Goal: Task Accomplishment & Management: Complete application form

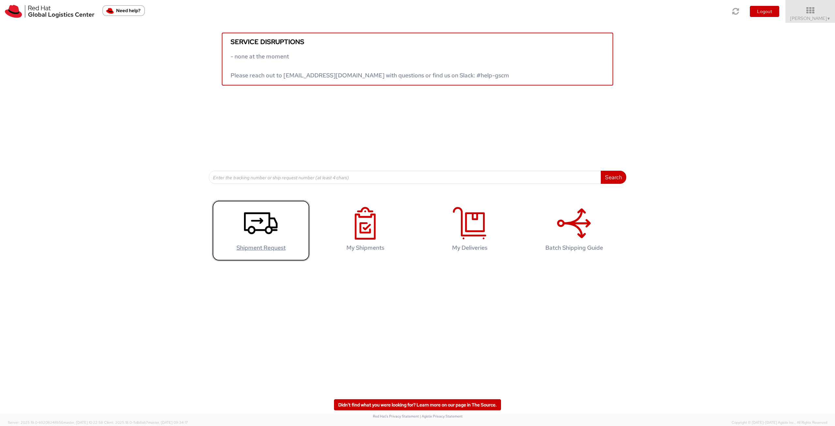
click at [258, 230] on use at bounding box center [261, 223] width 34 height 22
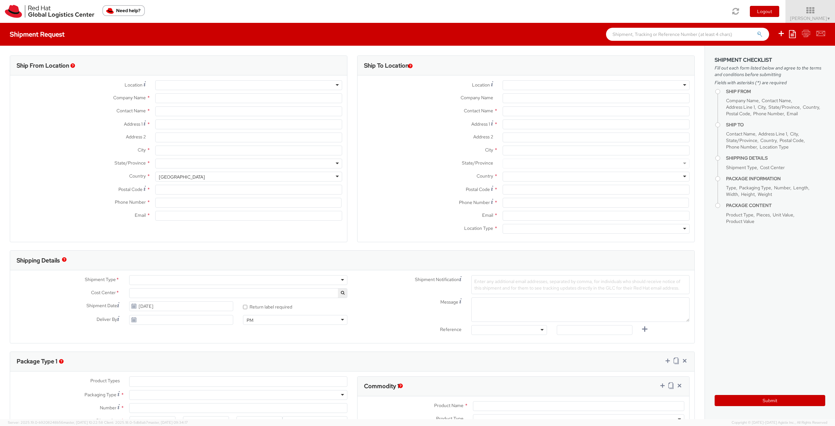
select select
select select "762"
type input "Red Hat Limited"
type input "[PERSON_NAME]"
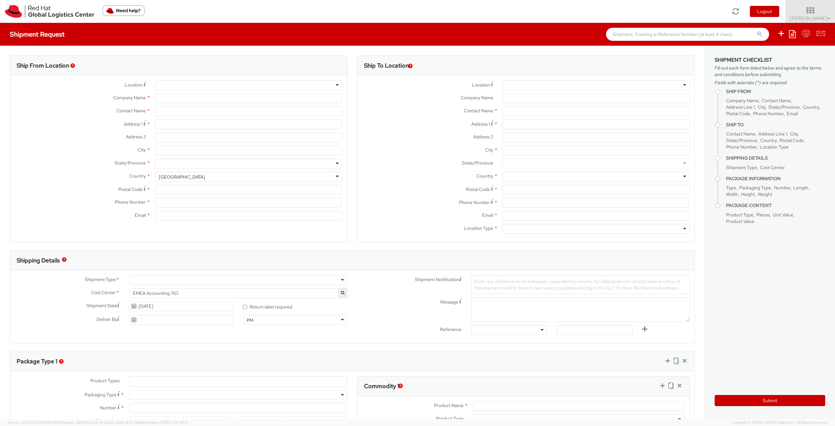
type input "6700 Cork Airport Business Park"
type input "Kinsale Rd"
type input "CORK"
type input "T12 XR60"
type input "353 21 2303400"
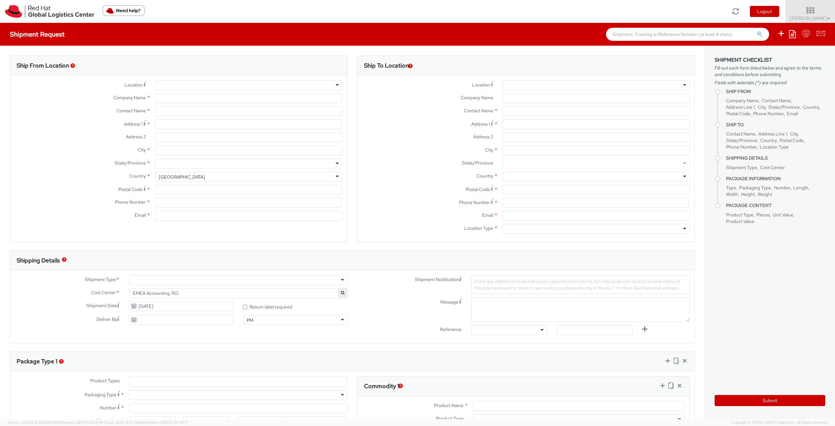
type input "[EMAIL_ADDRESS][DOMAIN_NAME]"
select select "CM"
select select "KGS"
click at [244, 307] on input "* Return label required" at bounding box center [245, 307] width 4 height 4
checkbox input "true"
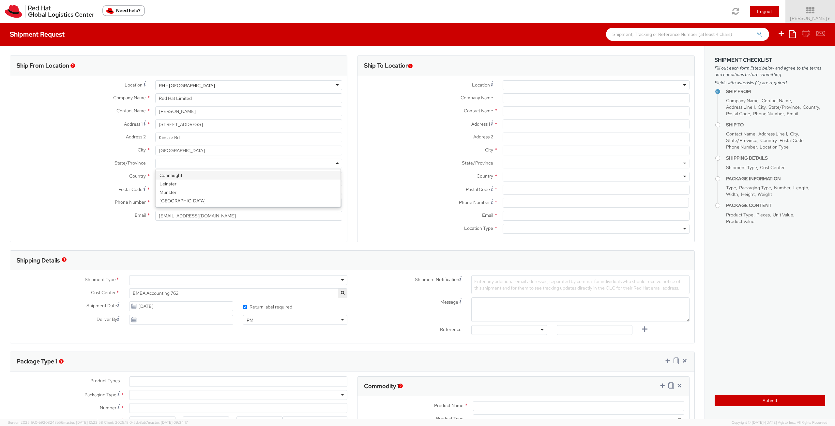
click at [331, 163] on div at bounding box center [248, 164] width 187 height 10
click at [225, 191] on input "Postal Code *" at bounding box center [248, 190] width 187 height 10
type input "T12 XR60"
click at [603, 83] on div at bounding box center [596, 85] width 187 height 10
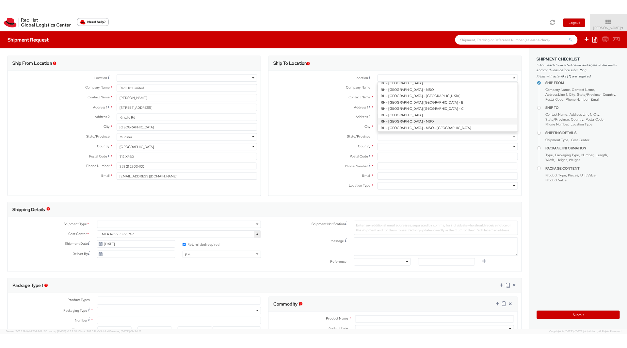
scroll to position [163, 0]
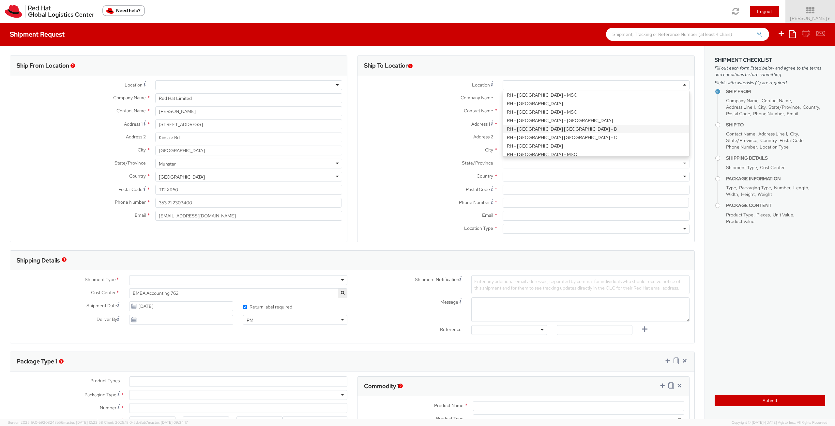
type input "Red Hat Czech s.r.o."
type input "Purkynova 647/111"
type input "BRNO"
type input "621 00"
type input "420 532 294 555"
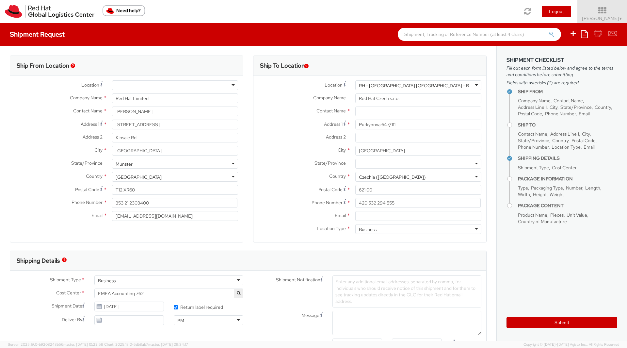
click at [373, 85] on div "RH - Brno - Tech Park Brno - B" at bounding box center [414, 85] width 110 height 7
drag, startPoint x: 426, startPoint y: 86, endPoint x: 307, endPoint y: 86, distance: 118.8
click at [315, 87] on div "Location * RH - Brno - Tech Park Brno - B RH - Brno - Tech Park Brno - B RH - A…" at bounding box center [369, 85] width 233 height 10
click at [427, 85] on div "RH - Brno - Tech Park Brno - B" at bounding box center [418, 85] width 126 height 10
drag, startPoint x: 435, startPoint y: 85, endPoint x: 365, endPoint y: 82, distance: 70.3
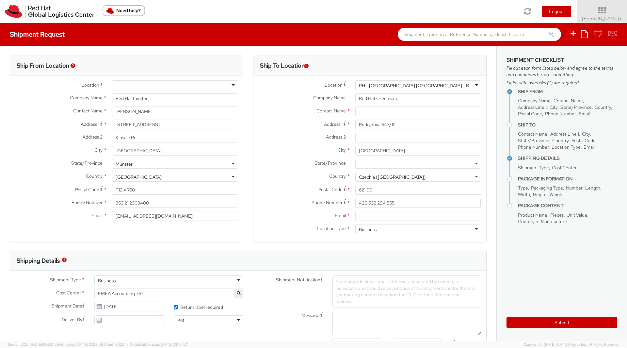
click at [365, 82] on div "RH - Brno - Tech Park Brno - B" at bounding box center [418, 85] width 126 height 10
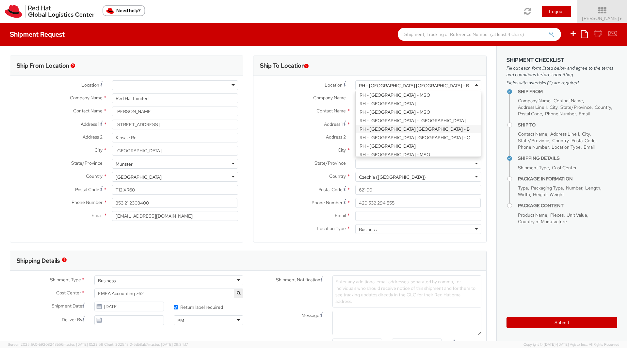
click at [377, 68] on div "Ship To Location" at bounding box center [369, 66] width 233 height 20
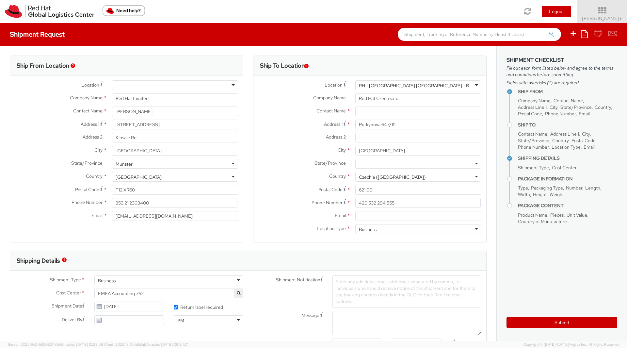
click at [377, 163] on div at bounding box center [418, 164] width 126 height 10
click at [378, 162] on div at bounding box center [418, 164] width 126 height 10
click at [304, 171] on div "State/Province * CZ-52 CZ-78 CZ-79 CZ-80 CZ-81 CZ-82 CZ-83 CZ-84 CZ-85 CZ-86 CZ…" at bounding box center [369, 165] width 233 height 13
click at [360, 216] on input "Email *" at bounding box center [418, 216] width 126 height 10
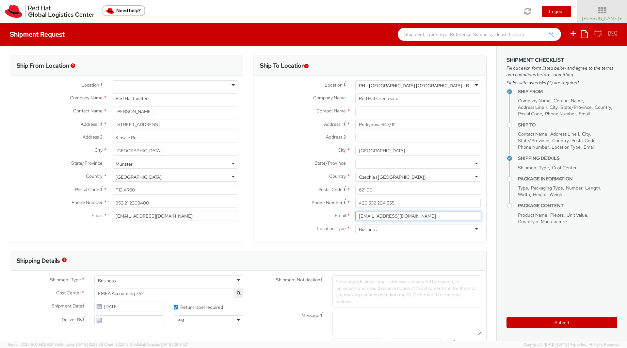
type input "[EMAIL_ADDRESS][DOMAIN_NAME]"
click at [366, 111] on input "text" at bounding box center [418, 111] width 126 height 10
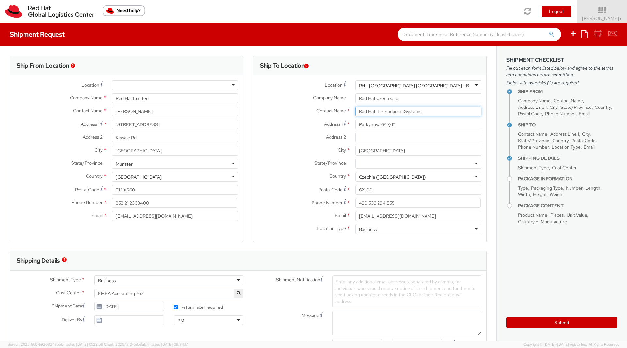
type input "Red Hat IT - Endpoint Systems"
click at [303, 138] on label "Address 2 *" at bounding box center [301, 136] width 97 height 8
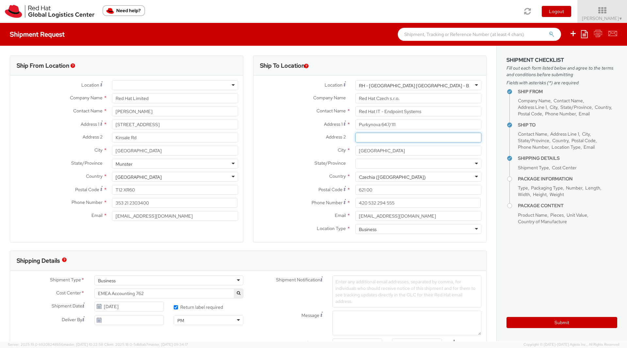
click at [355, 138] on input "Address 2 *" at bounding box center [418, 137] width 126 height 10
click at [374, 151] on input "BRNO" at bounding box center [418, 151] width 126 height 10
type input "BRNO 6"
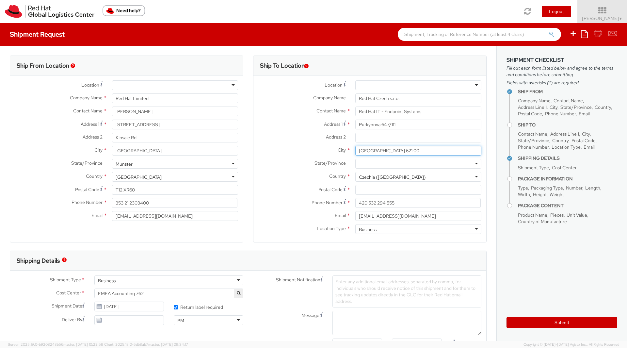
type input "BRNO 621 00"
click at [298, 152] on label "City *" at bounding box center [301, 150] width 97 height 8
click at [355, 152] on input "BRNO 621 00" at bounding box center [418, 151] width 126 height 10
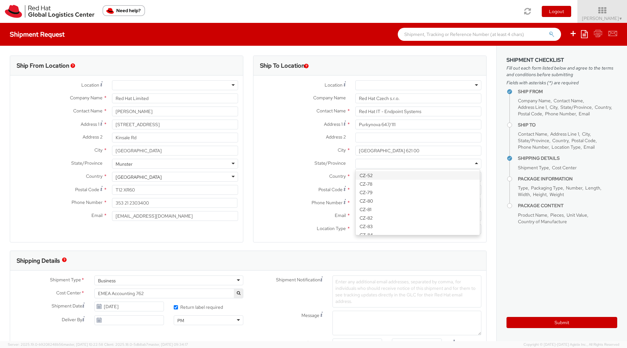
click at [362, 163] on div at bounding box center [418, 164] width 126 height 10
click at [304, 172] on label "Country *" at bounding box center [301, 176] width 97 height 8
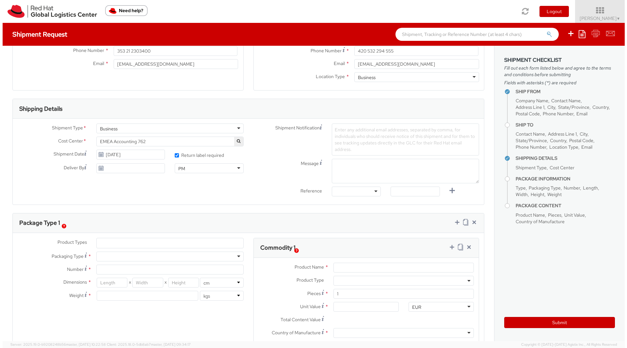
scroll to position [148, 0]
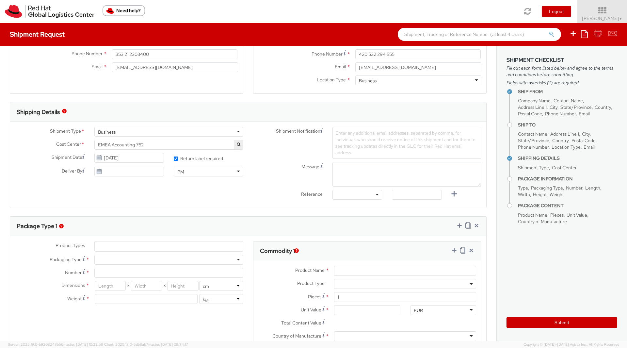
click at [374, 133] on span "Enter any additional email addresses, separated by comma, for individuals who s…" at bounding box center [405, 142] width 140 height 25
paste input "Shipment includes used hardware"
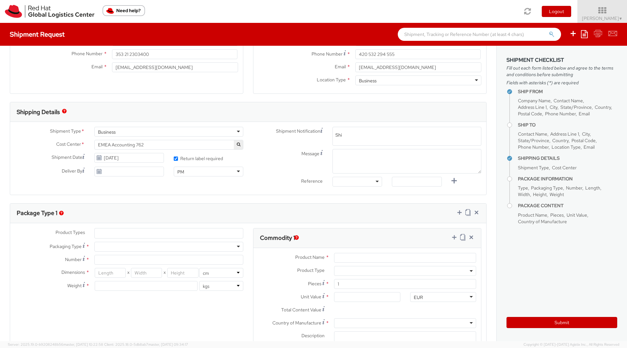
scroll to position [0, 61]
type input "Shipment includes used hardware"
drag, startPoint x: 338, startPoint y: 134, endPoint x: 319, endPoint y: 131, distance: 18.9
click at [319, 131] on div "Shipment Notification Enter any additional email addresses, separated by comma,…" at bounding box center [367, 136] width 238 height 19
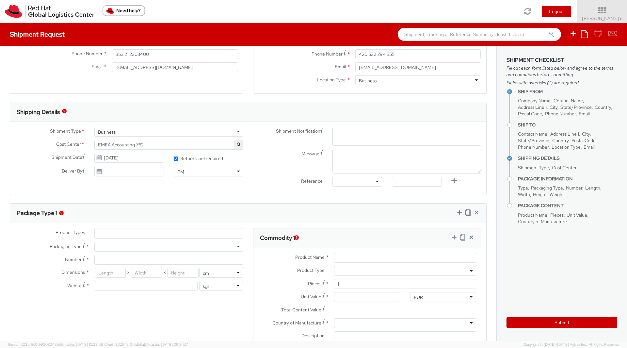
click at [360, 133] on span "Enter any additional email addresses, separated by comma, for individuals who s…" at bounding box center [406, 144] width 143 height 26
paste input "Shipment includes used hardware"
type input "Shipment includes used hardware"
click at [365, 136] on div "Enter any additional email addresses, separated by comma, for individuals who s…" at bounding box center [406, 136] width 149 height 19
paste input "Shipment includes hardware or software with encryption"
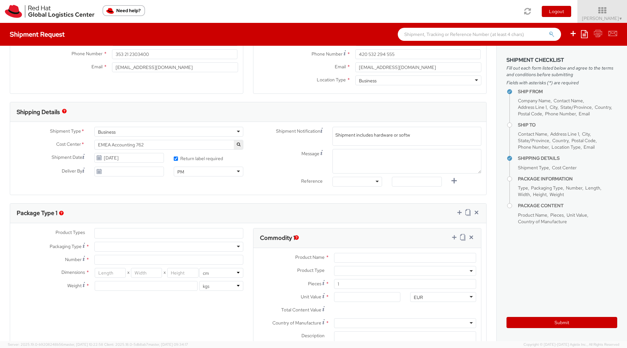
scroll to position [0, 39]
type input "Shipment includes hardware or software with encryption"
click at [355, 162] on textarea "Message" at bounding box center [406, 161] width 149 height 24
click at [468, 140] on span "Enter any additional email addresses, separated by comma, for individuals who s…" at bounding box center [406, 144] width 143 height 26
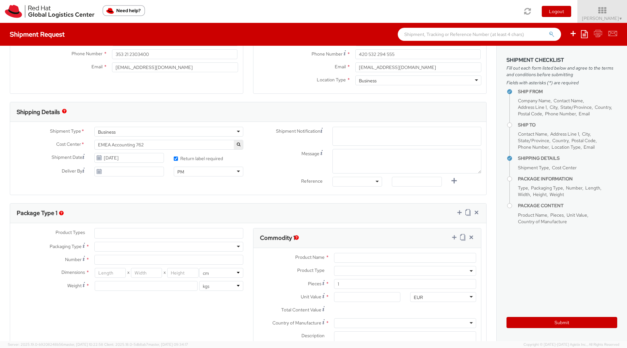
click at [445, 136] on div "Enter any additional email addresses, separated by comma, for individuals who s…" at bounding box center [406, 136] width 149 height 19
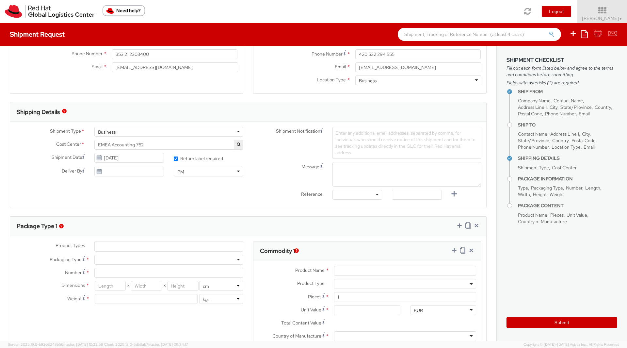
click at [388, 138] on span "Enter any additional email addresses, separated by comma, for individuals who s…" at bounding box center [405, 142] width 140 height 25
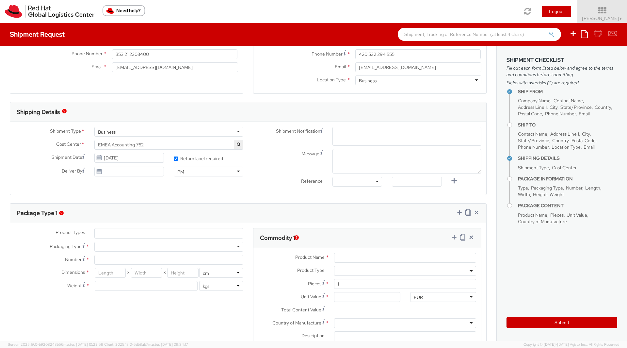
paste input "Shipment includes hardware or software with encryption"
type input "Shipment includes hardware or software with encryption"
drag, startPoint x: 356, startPoint y: 136, endPoint x: 294, endPoint y: 130, distance: 62.6
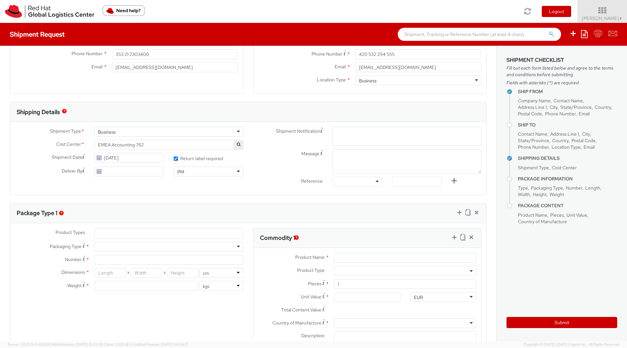
click at [294, 130] on div "Shipment Notification Enter any additional email addresses, separated by comma,…" at bounding box center [367, 136] width 238 height 19
click at [350, 141] on span "Enter any additional email addresses, separated by comma, for individuals who s…" at bounding box center [406, 144] width 143 height 26
click at [350, 139] on span "Enter any additional email addresses, separated by comma, for individuals who s…" at bounding box center [406, 144] width 143 height 26
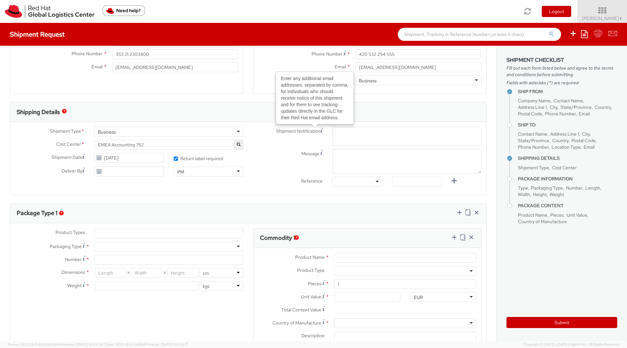
click at [320, 131] on use at bounding box center [321, 130] width 2 height 5
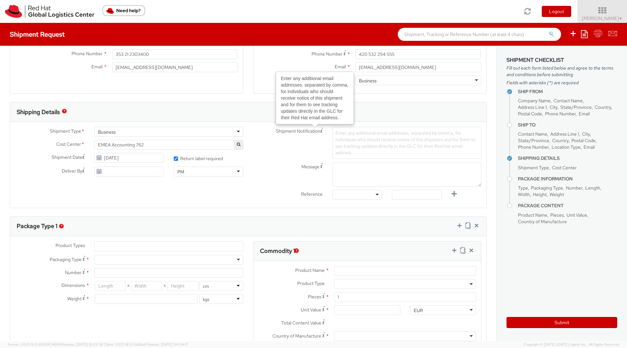
click at [345, 133] on span "Enter any additional email addresses, separated by comma, for individuals who s…" at bounding box center [405, 142] width 140 height 25
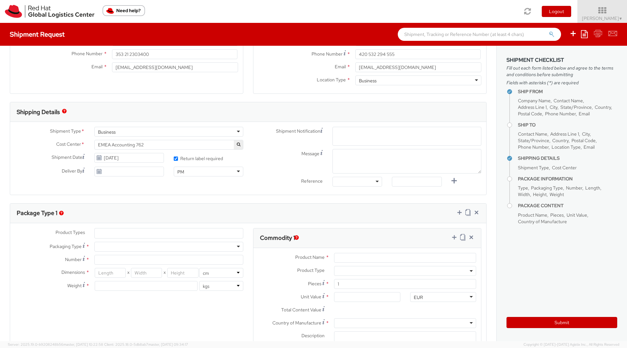
paste input "Shipment includes hardware or software with encryption"
type input "Shipment includes hardware or software with encryption"
click at [347, 159] on textarea "Message" at bounding box center [406, 161] width 149 height 24
click at [81, 245] on label "Packaging Type Material used to package goods *" at bounding box center [49, 245] width 79 height 9
click at [101, 248] on div at bounding box center [168, 246] width 149 height 10
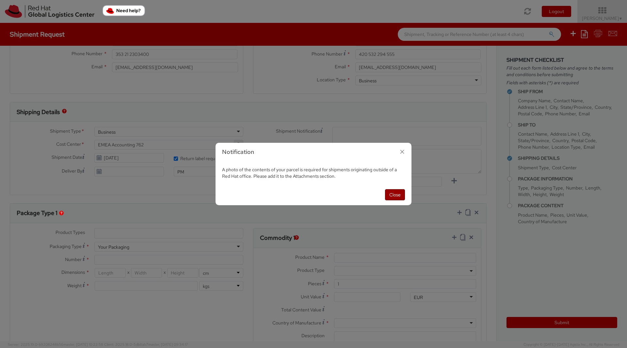
click at [392, 194] on button "Close" at bounding box center [395, 194] width 20 height 11
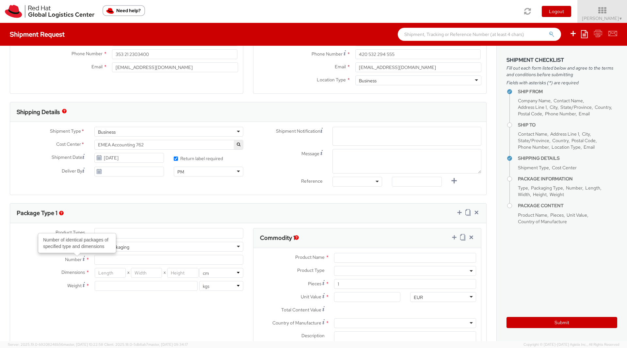
click at [83, 261] on agx-glyph at bounding box center [84, 259] width 2 height 6
click at [94, 261] on input "Number Number of identical packages of specified type and dimensions *" at bounding box center [168, 260] width 149 height 10
type input "1"
click at [132, 231] on ul at bounding box center [169, 233] width 148 height 10
click at [124, 232] on ul at bounding box center [169, 233] width 148 height 10
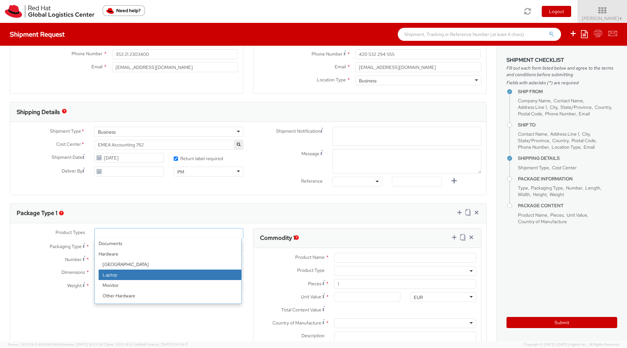
select select "LAPTOP"
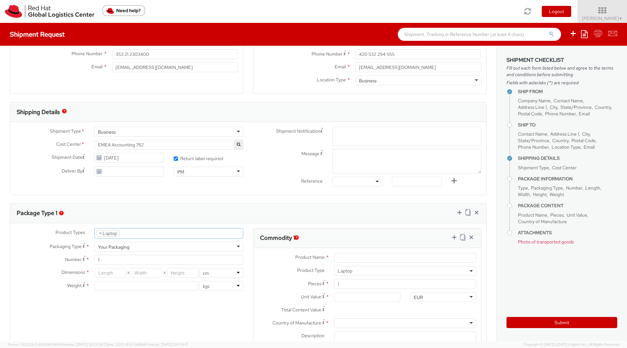
scroll to position [19, 0]
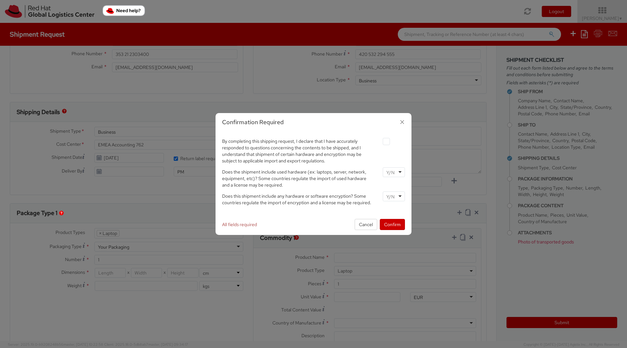
click at [385, 143] on label at bounding box center [385, 141] width 7 height 7
click at [381, 143] on input "checkbox" at bounding box center [378, 141] width 4 height 4
checkbox input "true"
click at [398, 172] on div at bounding box center [393, 172] width 22 height 10
click at [394, 196] on input "select-one" at bounding box center [390, 196] width 9 height 7
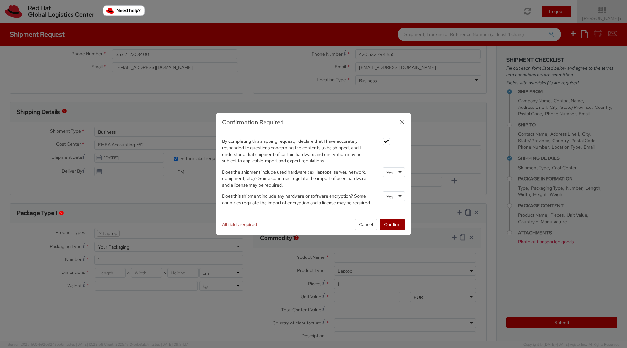
click at [389, 225] on button "Confirm" at bounding box center [392, 224] width 25 height 11
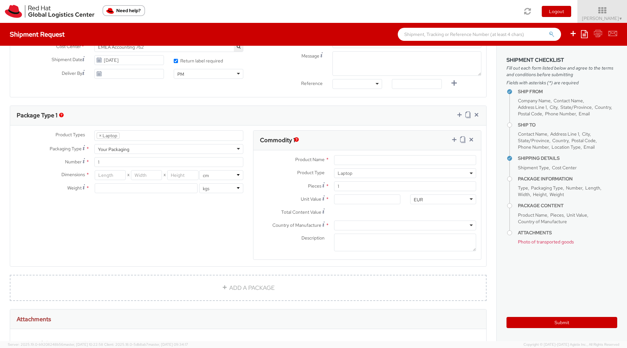
scroll to position [246, 0]
click at [367, 160] on input "Product Name *" at bounding box center [405, 160] width 142 height 10
click at [325, 159] on span "*" at bounding box center [327, 159] width 4 height 7
click at [334, 159] on input "Product Name *" at bounding box center [405, 160] width 142 height 10
click at [103, 173] on input "number" at bounding box center [110, 175] width 31 height 10
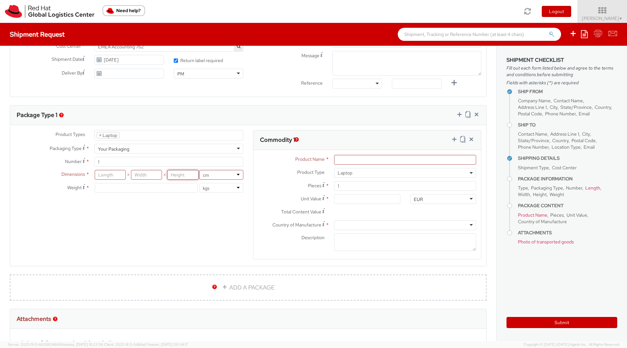
click at [175, 174] on input "number" at bounding box center [182, 175] width 31 height 10
type input "10"
click at [145, 173] on input "number" at bounding box center [146, 175] width 31 height 10
click at [87, 186] on span "*" at bounding box center [88, 187] width 4 height 7
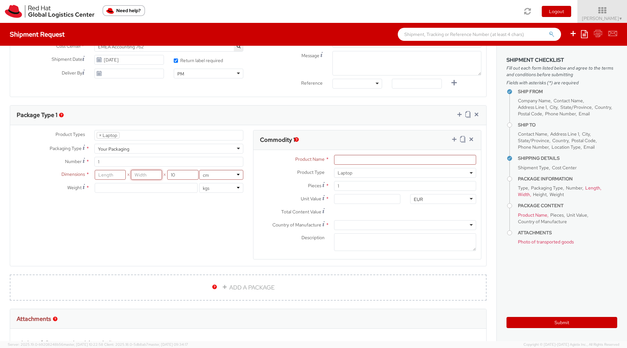
click at [143, 172] on input "number" at bounding box center [146, 175] width 31 height 10
type input "30"
click at [112, 171] on input "number" at bounding box center [110, 175] width 31 height 10
type input "45"
click at [85, 200] on div "Product Types * Documents Docking Station Laptop Monitor Other Hardware Server …" at bounding box center [248, 199] width 476 height 138
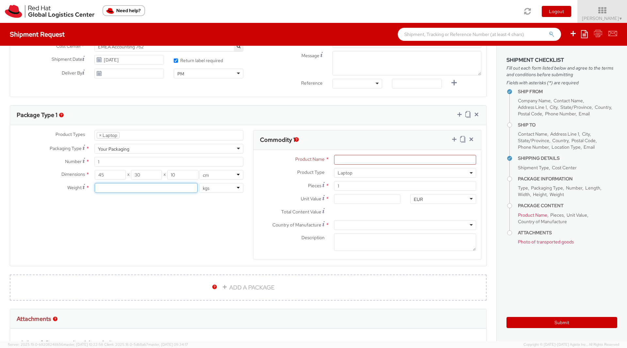
click at [110, 187] on input "number" at bounding box center [146, 188] width 103 height 10
click at [86, 187] on span "*" at bounding box center [88, 187] width 4 height 7
click at [86, 186] on span "*" at bounding box center [88, 187] width 4 height 7
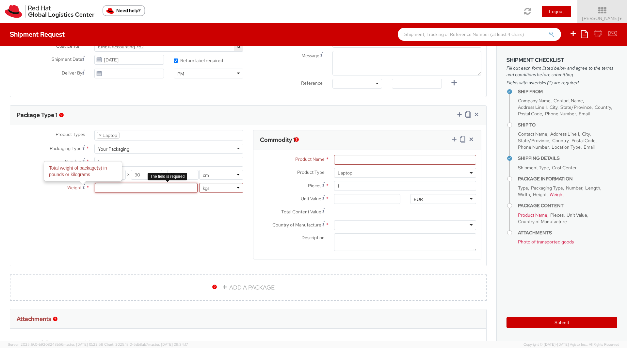
click at [107, 187] on input "number" at bounding box center [146, 188] width 103 height 10
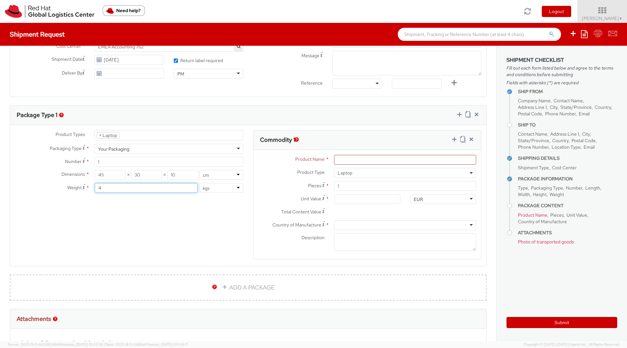
type input "4"
click at [105, 203] on div "Product Types * Documents Docking Station Laptop Monitor Other Hardware Server …" at bounding box center [248, 199] width 476 height 138
click at [103, 186] on input "4" at bounding box center [146, 188] width 103 height 10
type input "3.5"
click at [99, 212] on div "Product Types * Documents Docking Station Laptop Monitor Other Hardware Server …" at bounding box center [248, 199] width 476 height 138
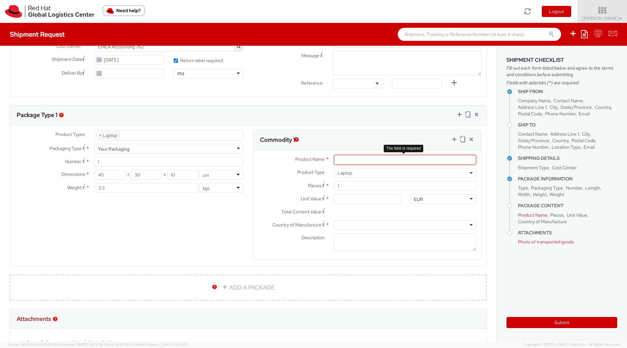
click at [355, 160] on input "Product Name *" at bounding box center [405, 160] width 142 height 10
click at [322, 160] on label "Product Name *" at bounding box center [291, 159] width 76 height 8
click at [334, 160] on input "Product Name *" at bounding box center [405, 160] width 142 height 10
click at [306, 159] on span "Product Name" at bounding box center [309, 159] width 29 height 6
click at [337, 159] on input "Product Name *" at bounding box center [405, 160] width 142 height 10
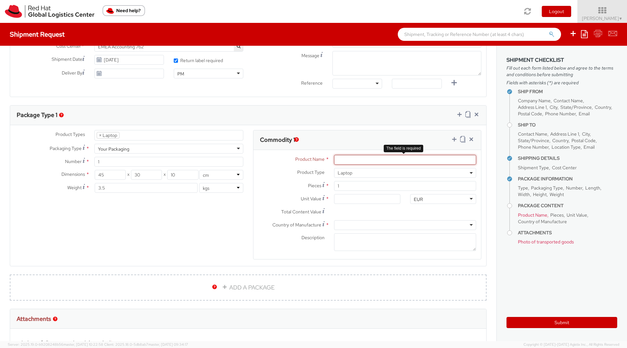
click at [374, 160] on input "Product Name *" at bounding box center [405, 160] width 142 height 10
paste input "RH0056840 - Lenovo T14s G2 32GB 512GB LNX|English (Euro)"
click at [427, 160] on input "RH0056840 - Lenovo T14s G2 32GB 512GB LNX|English (Euro)" at bounding box center [405, 160] width 142 height 10
type input "RH0056840 - Lenovo T14s G2 32GB 512GB LNX|English (Euro)"
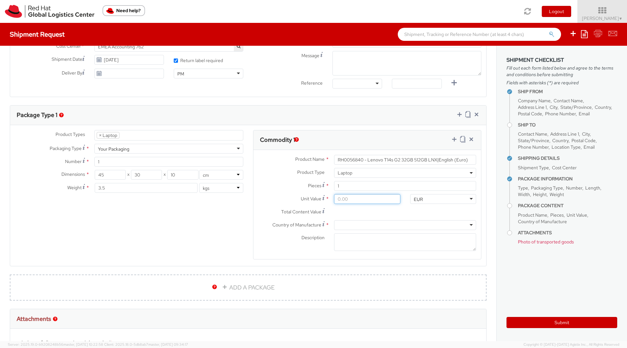
click at [363, 198] on input "Unit Value *" at bounding box center [367, 199] width 66 height 10
click at [322, 197] on use at bounding box center [323, 197] width 2 height 5
click at [334, 197] on input "Unit Value Valuation is the price paid or payable. For procured items, the valu…" at bounding box center [367, 199] width 66 height 10
click at [272, 224] on span "Country of Manufacture" at bounding box center [296, 225] width 49 height 6
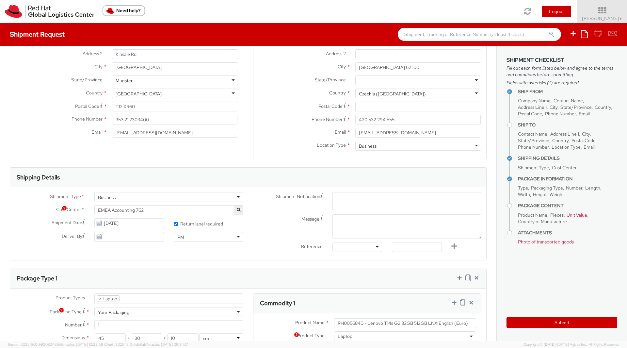
scroll to position [0, 0]
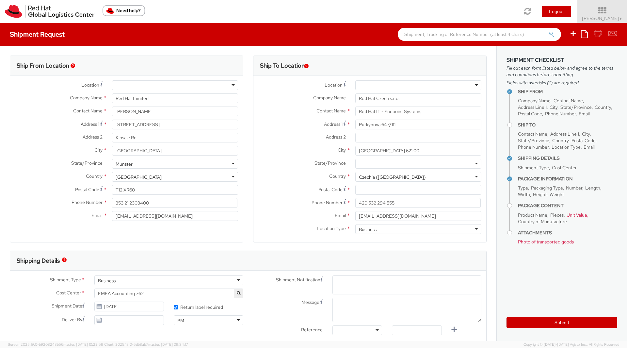
click at [280, 201] on label "Phone Number *" at bounding box center [301, 202] width 97 height 9
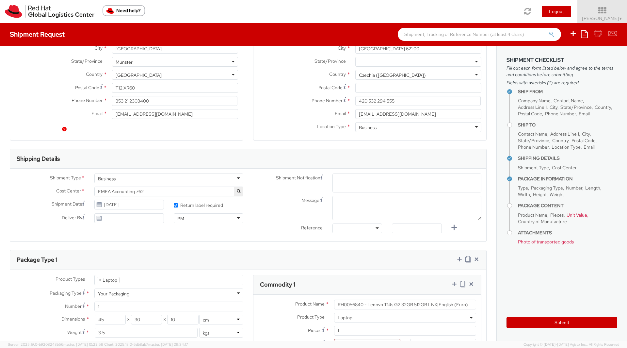
scroll to position [131, 0]
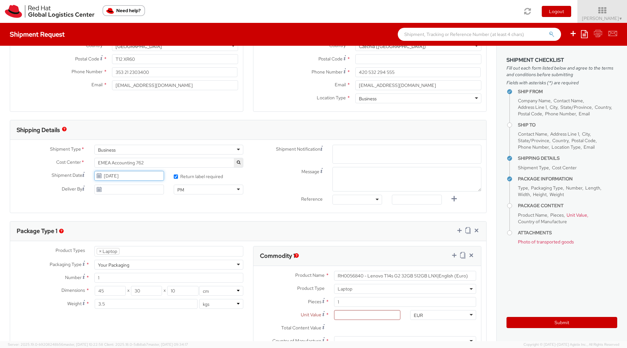
click at [110, 178] on input "09/22/2025" at bounding box center [129, 176] width 70 height 10
click at [124, 235] on td "23" at bounding box center [126, 237] width 12 height 10
type input "09/23/2025"
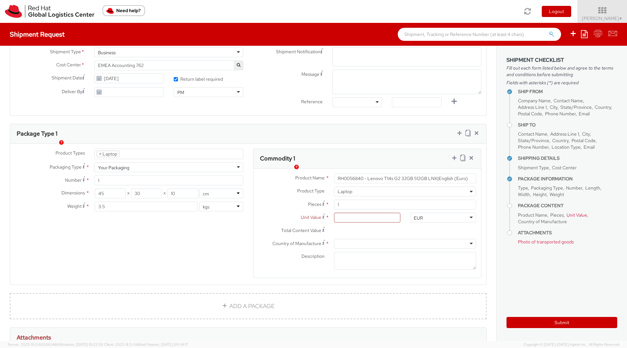
scroll to position [228, 0]
click at [355, 214] on input "Unit Value *" at bounding box center [367, 217] width 66 height 10
drag, startPoint x: 355, startPoint y: 215, endPoint x: 319, endPoint y: 213, distance: 36.3
click at [319, 213] on div "Unit Value * The field is required" at bounding box center [329, 217] width 152 height 10
type input "5.00"
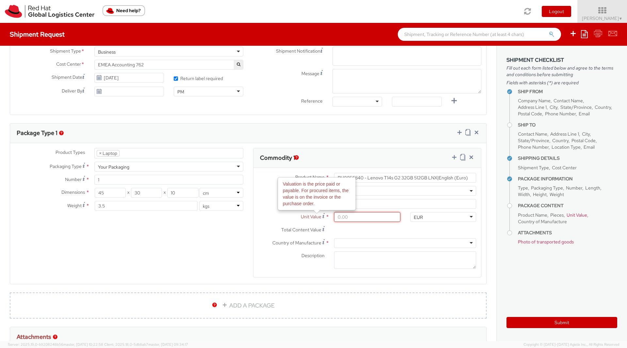
type input "5.00"
type input "50.00"
type input "500.00"
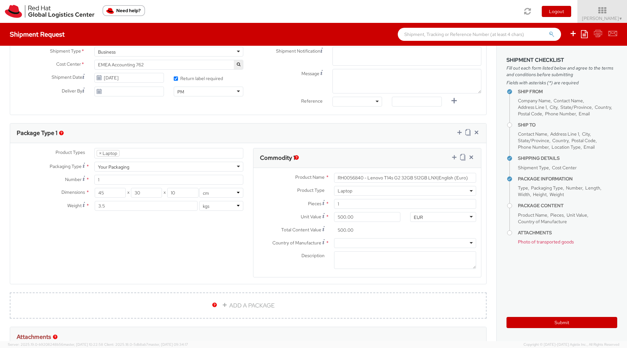
click at [395, 241] on div at bounding box center [405, 243] width 142 height 10
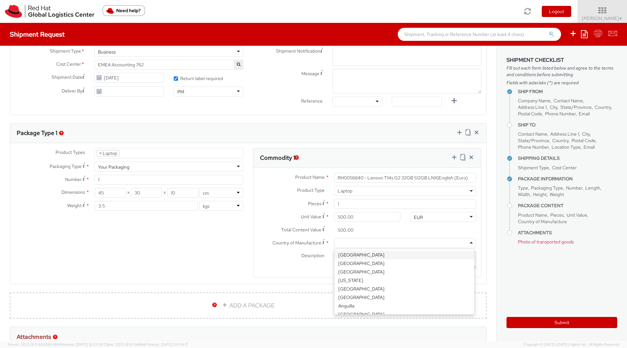
click at [395, 241] on div at bounding box center [405, 243] width 142 height 10
type input "chi"
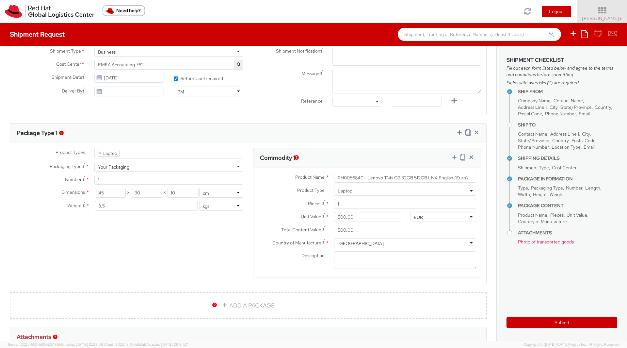
scroll to position [0, 0]
click at [375, 257] on textarea "Description *" at bounding box center [405, 260] width 142 height 18
type textarea "Lenovo"
click at [279, 270] on div "Description * Lenovo" at bounding box center [366, 261] width 227 height 21
